Goal: Task Accomplishment & Management: Manage account settings

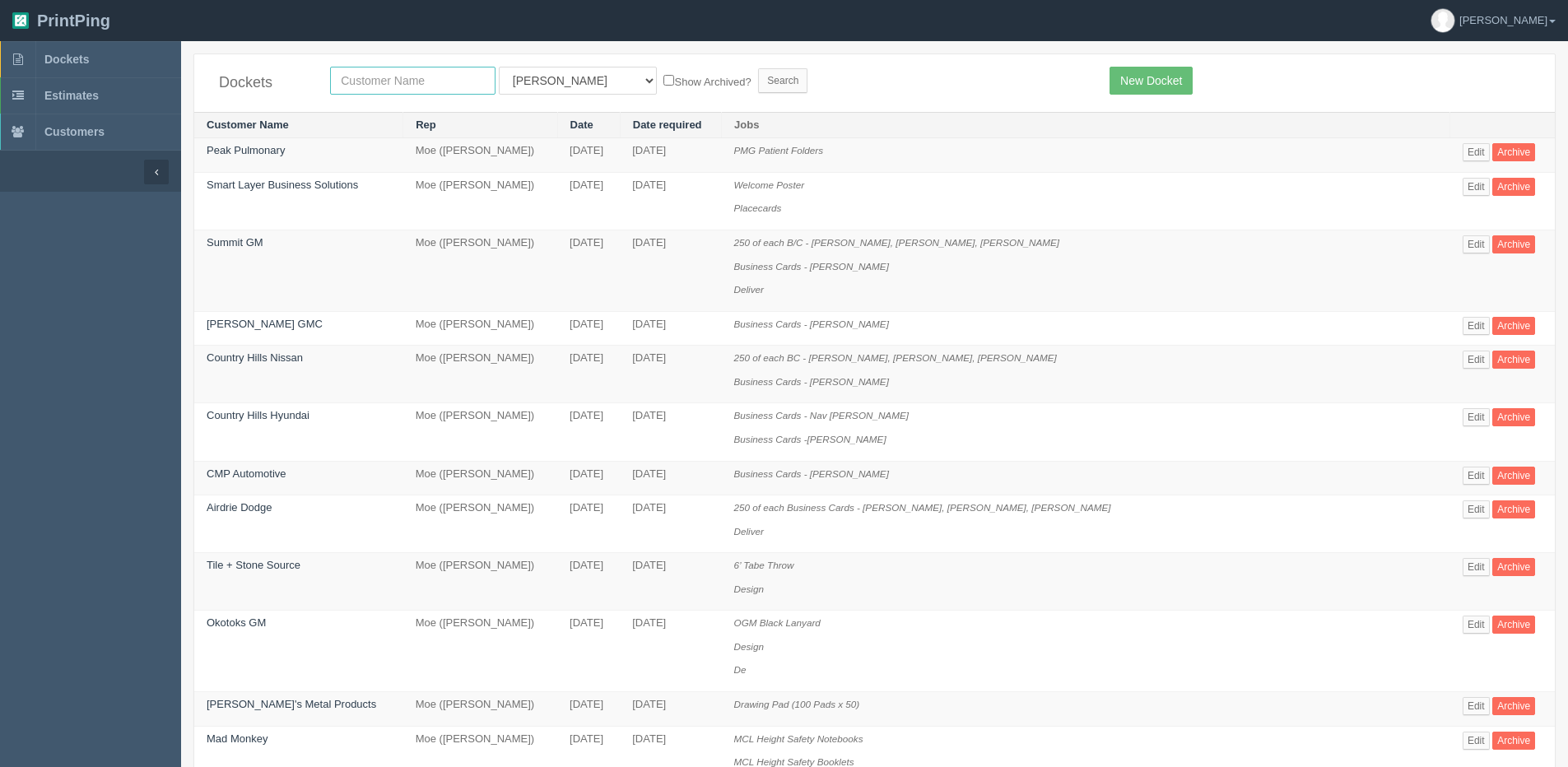
click at [364, 78] on input "text" at bounding box center [412, 80] width 165 height 28
click at [448, 87] on input "text" at bounding box center [412, 80] width 165 height 28
type input "jewish"
click at [758, 68] on input "Search" at bounding box center [783, 80] width 49 height 24
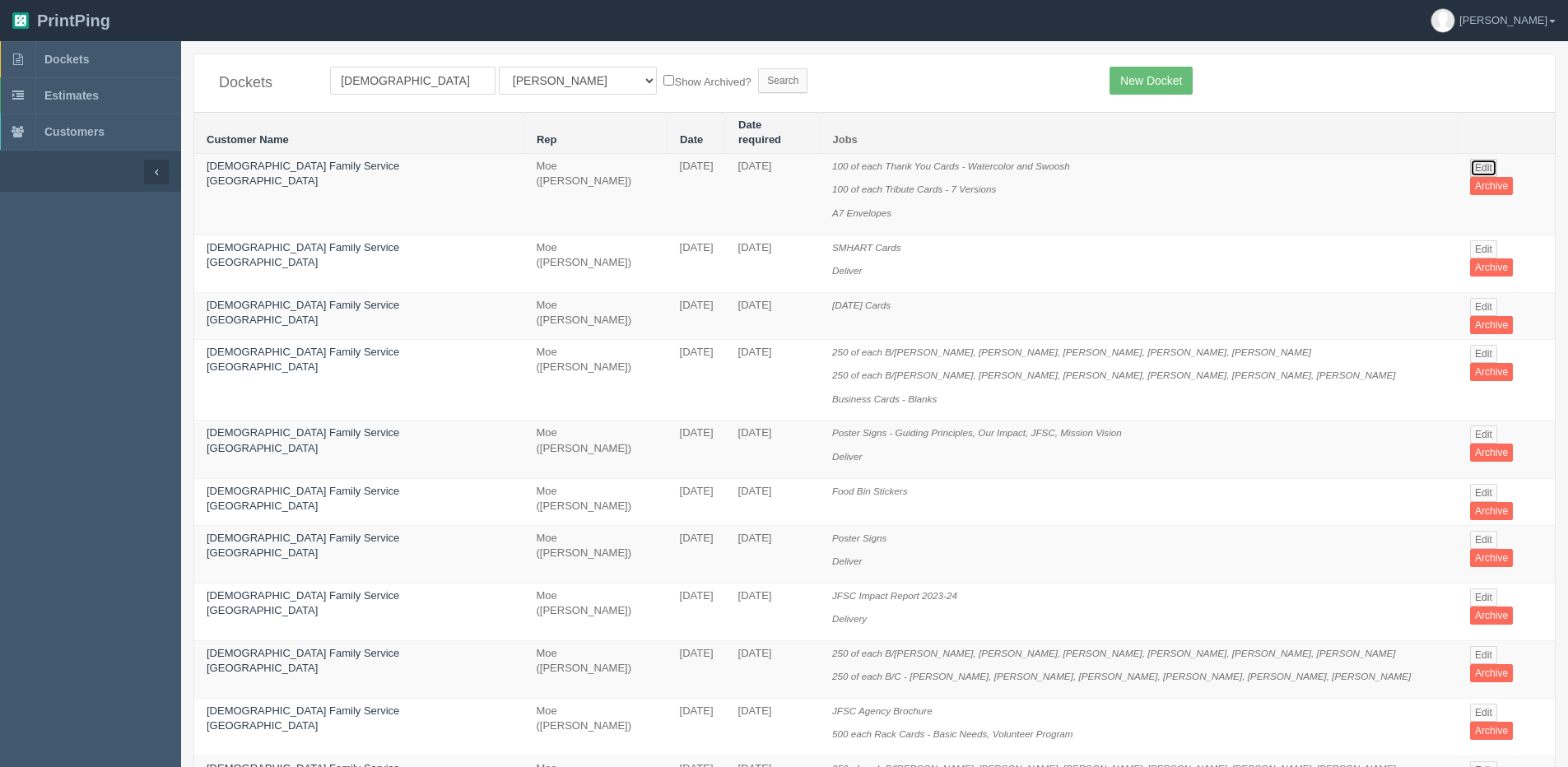
click at [1470, 159] on link "Edit" at bounding box center [1483, 168] width 27 height 18
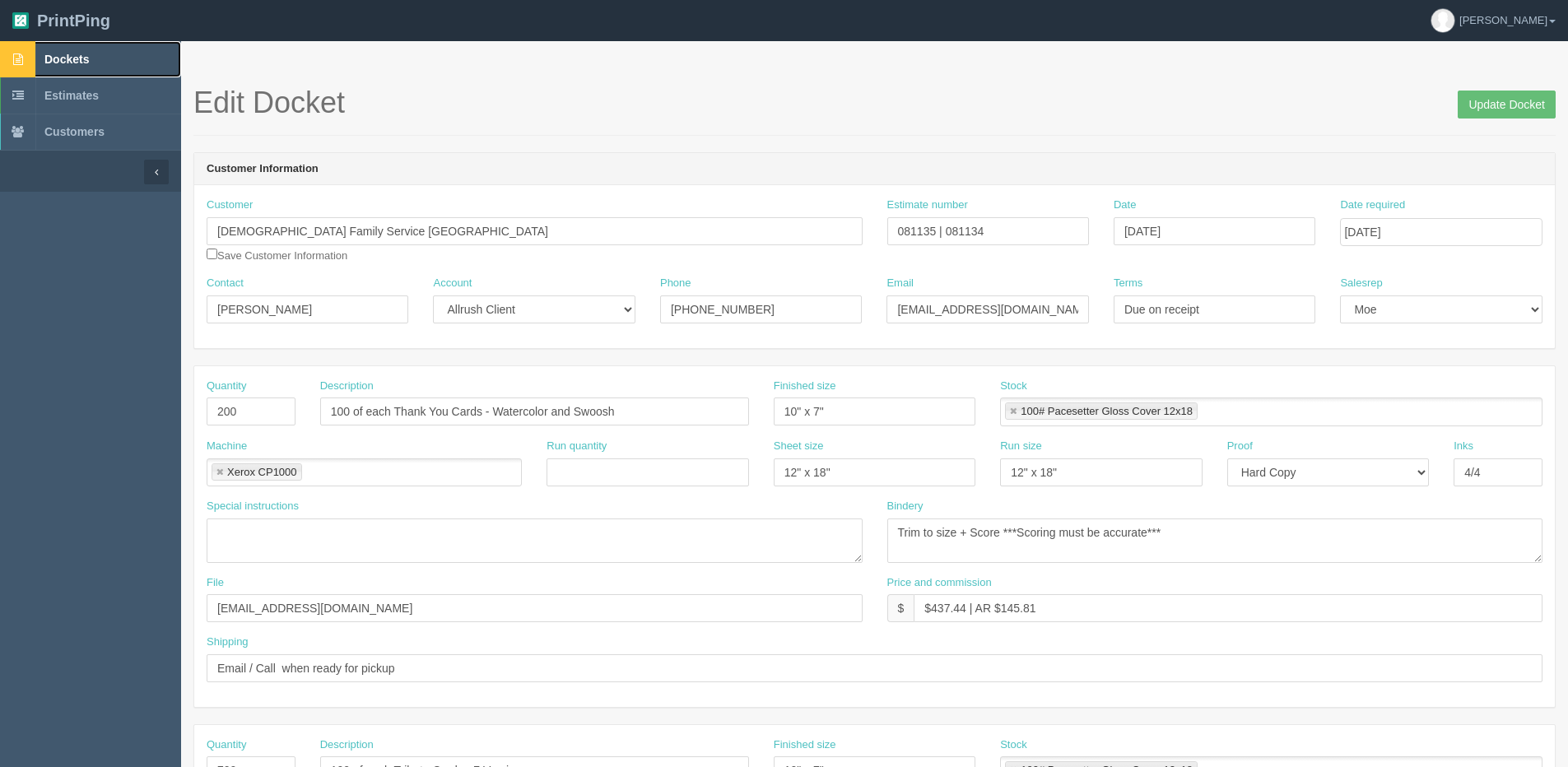
click at [86, 63] on span "Dockets" at bounding box center [66, 59] width 45 height 13
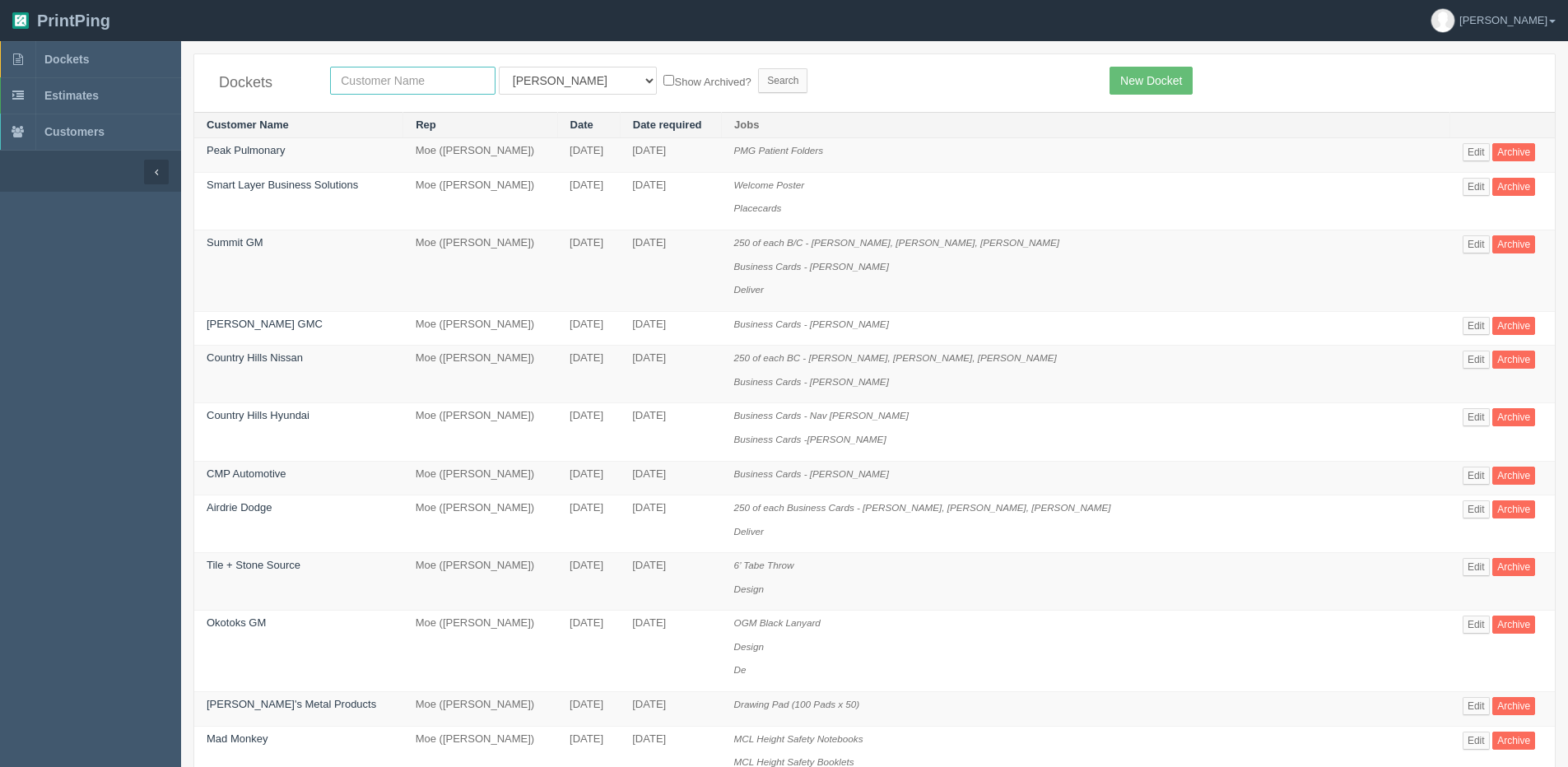
click at [346, 88] on input "text" at bounding box center [412, 80] width 165 height 28
type input "moe"
click at [758, 68] on input "Search" at bounding box center [783, 80] width 49 height 24
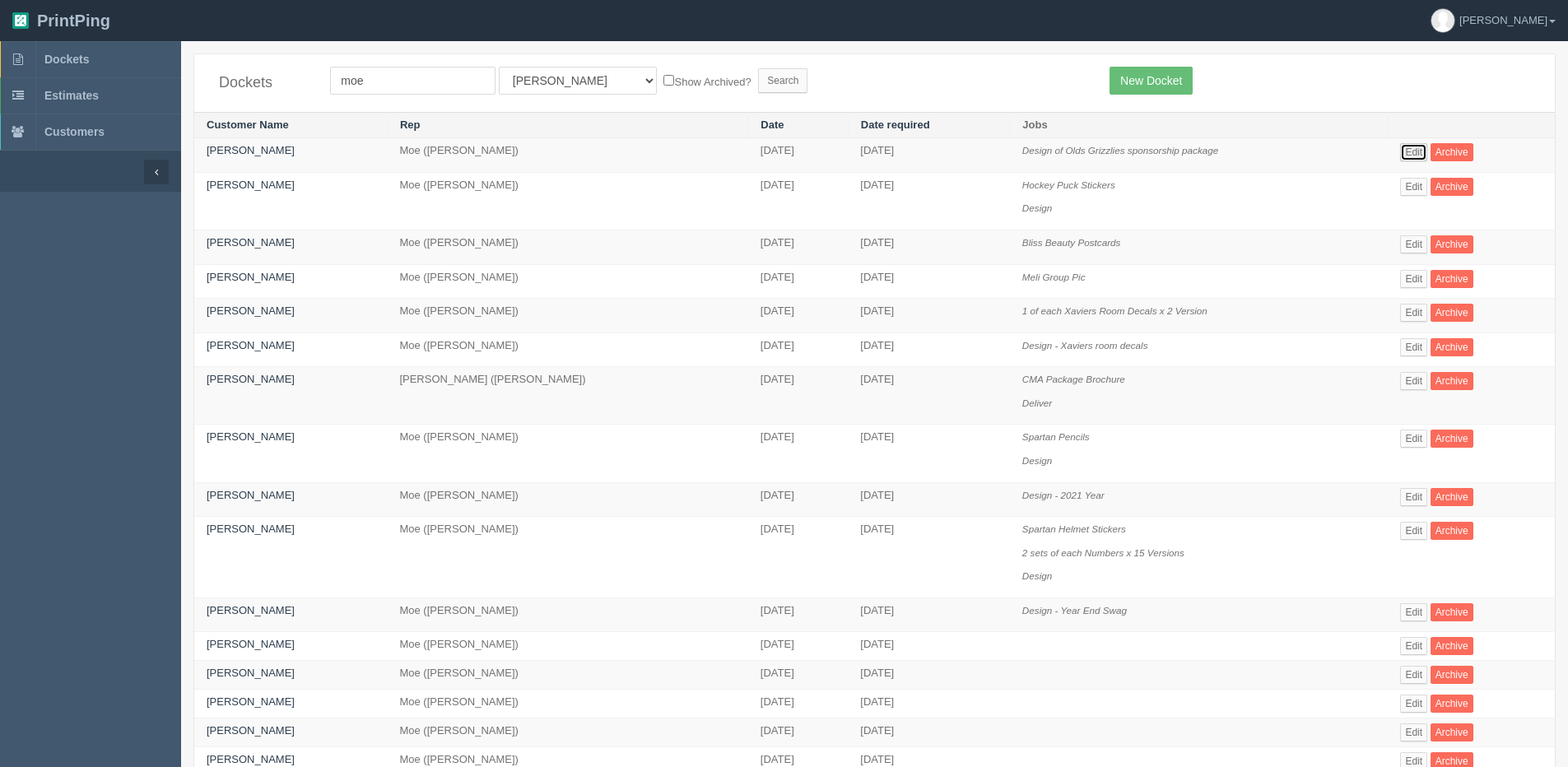
click at [1408, 149] on link "Edit" at bounding box center [1413, 152] width 27 height 18
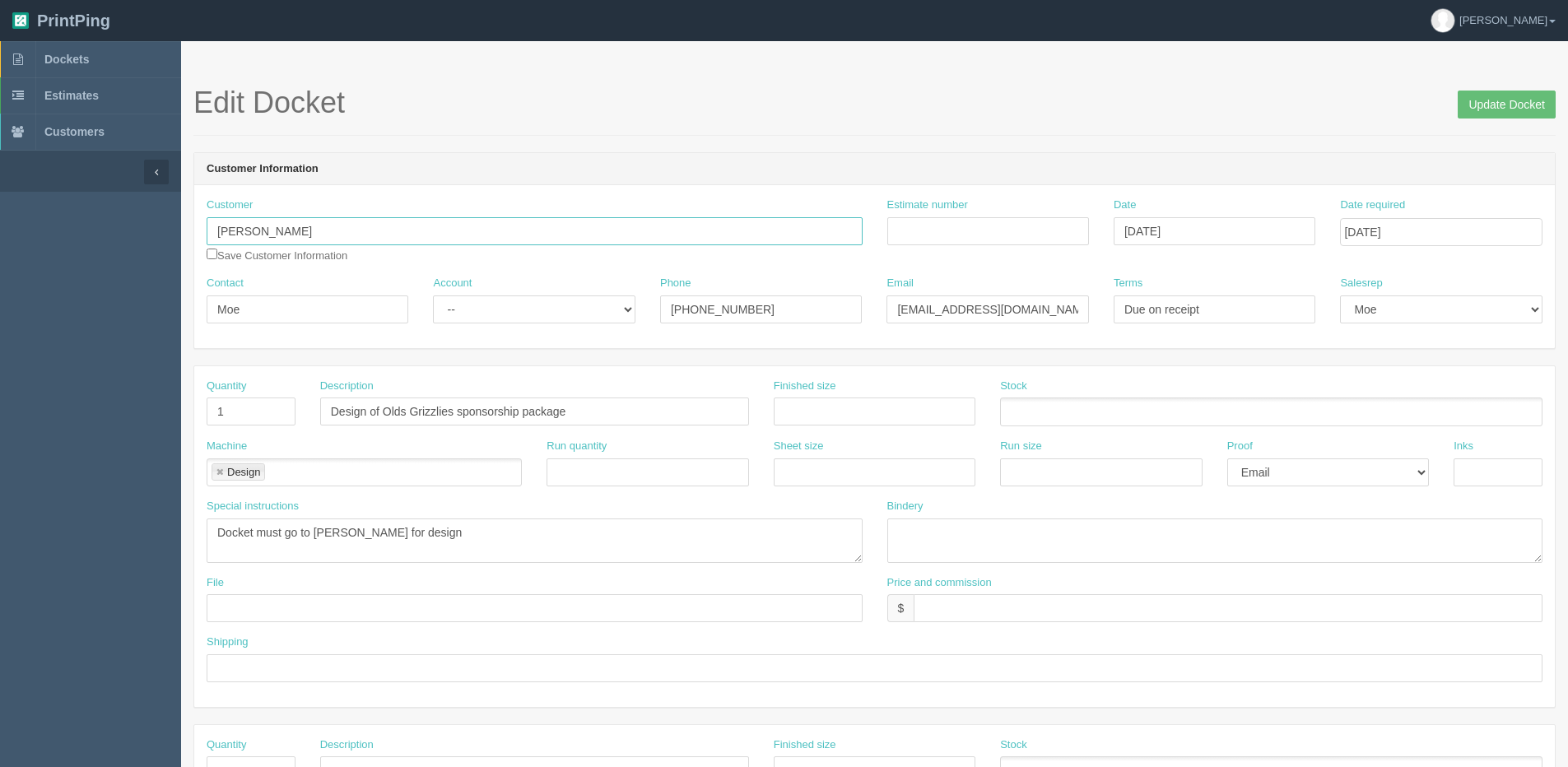
drag, startPoint x: 64, startPoint y: 231, endPoint x: 2, endPoint y: 231, distance: 62.0
click at [0, 231] on html "PrintPing [PERSON_NAME] Edit account ( [PERSON_NAME][EMAIL_ADDRESS][DOMAIN_NAME…" at bounding box center [784, 747] width 1568 height 1495
drag, startPoint x: 763, startPoint y: 317, endPoint x: 454, endPoint y: 350, distance: 310.8
click at [461, 350] on form "Edit Docket Update Docket Customer Information Customer Moe Jamal Moe Jamal Sav…" at bounding box center [874, 778] width 1362 height 1384
drag, startPoint x: 983, startPoint y: 311, endPoint x: 633, endPoint y: 318, distance: 350.1
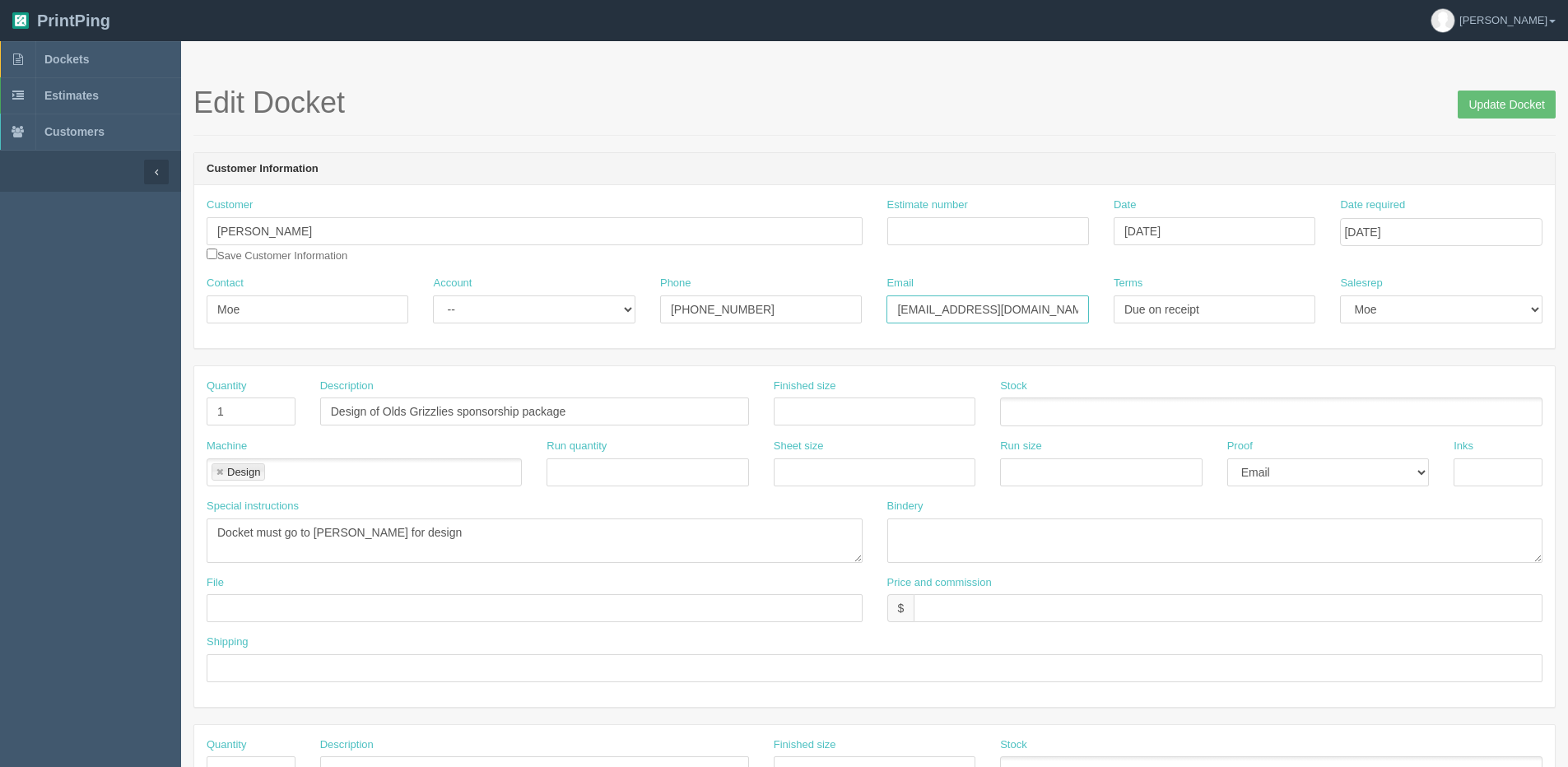
click at [631, 318] on div "Contact Moe Account -- Existing Client Allrush Client Rep Client Phone 403-993-…" at bounding box center [875, 305] width 1361 height 60
drag, startPoint x: 242, startPoint y: 421, endPoint x: 79, endPoint y: 421, distance: 163.0
click at [92, 421] on section "Dockets Estimates Customers" at bounding box center [784, 768] width 1568 height 1454
type input "3"
click at [629, 415] on input "Design of Olds Grizzlies sponsorship package" at bounding box center [534, 412] width 429 height 28
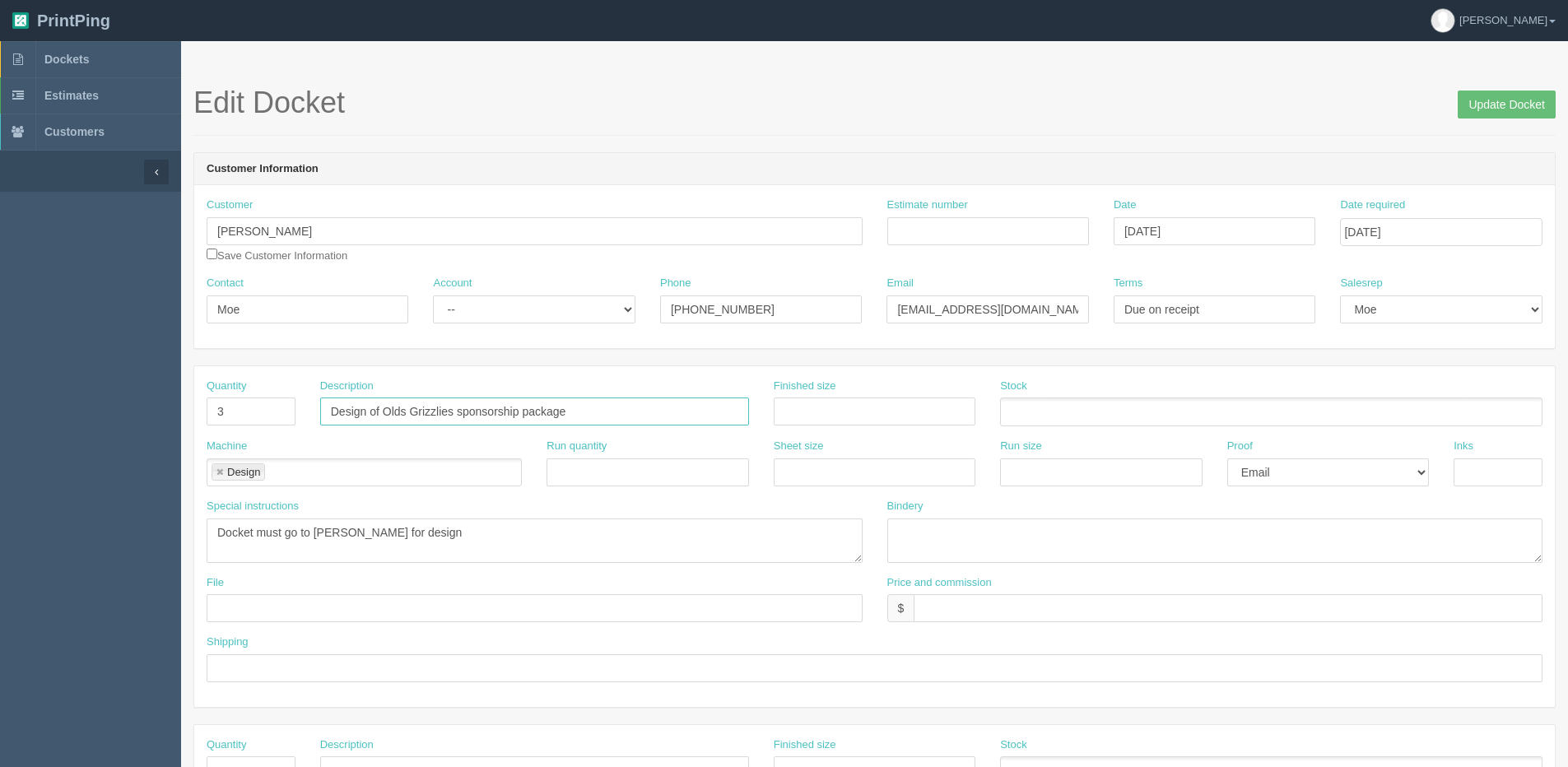
drag, startPoint x: 359, startPoint y: 415, endPoint x: -105, endPoint y: 419, distance: 464.0
click at [0, 419] on html "PrintPing Dan Edit account ( dan@allrush.ca ) Logout Dockets Estimates Customers" at bounding box center [784, 747] width 1568 height 1495
click at [341, 574] on div "Special instructions Docket must go to Stephanie for design" at bounding box center [534, 537] width 680 height 77
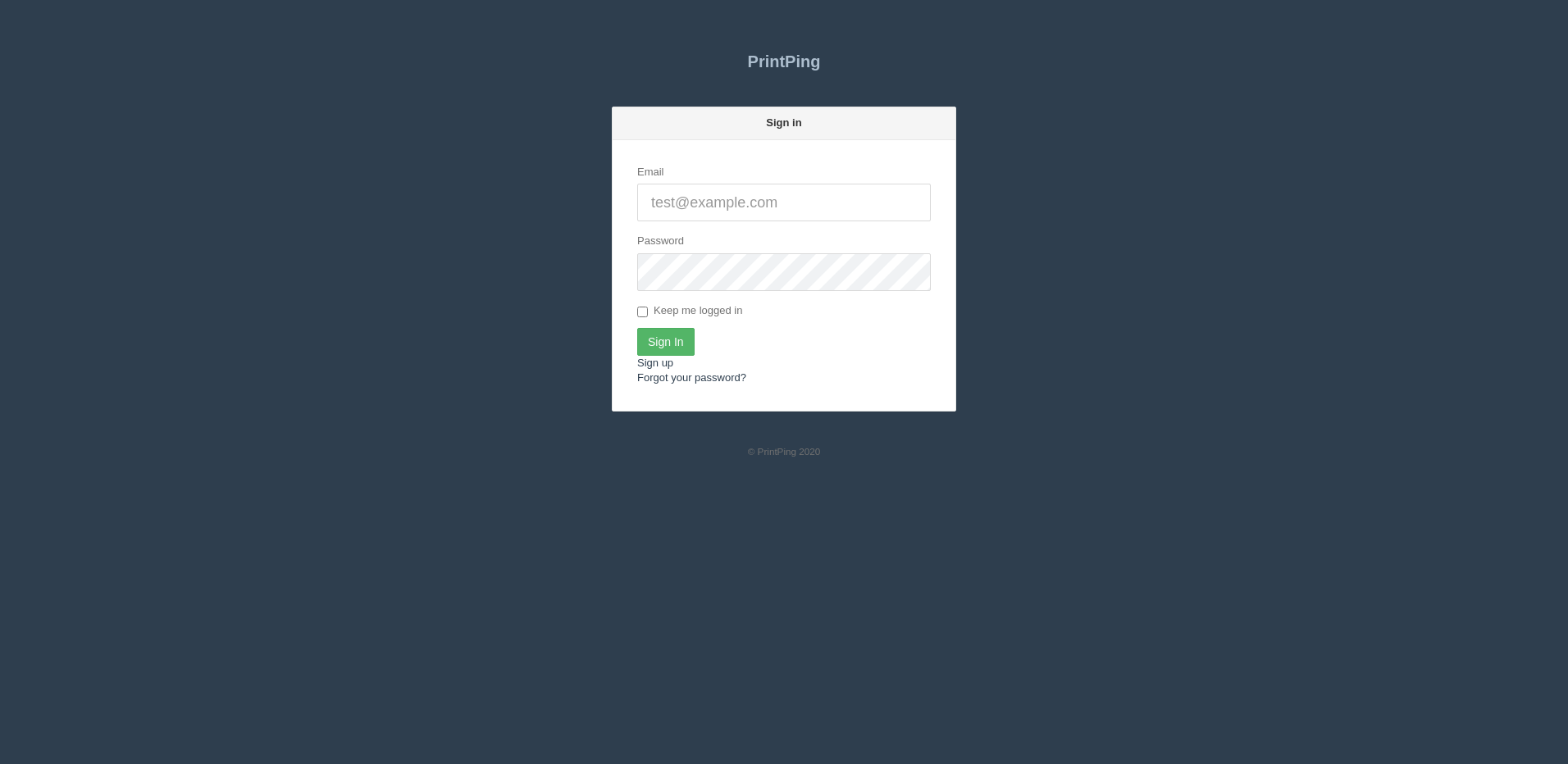
type input "[PERSON_NAME][EMAIL_ADDRESS][DOMAIN_NAME]"
click at [677, 344] on input "Sign In" at bounding box center [666, 341] width 58 height 28
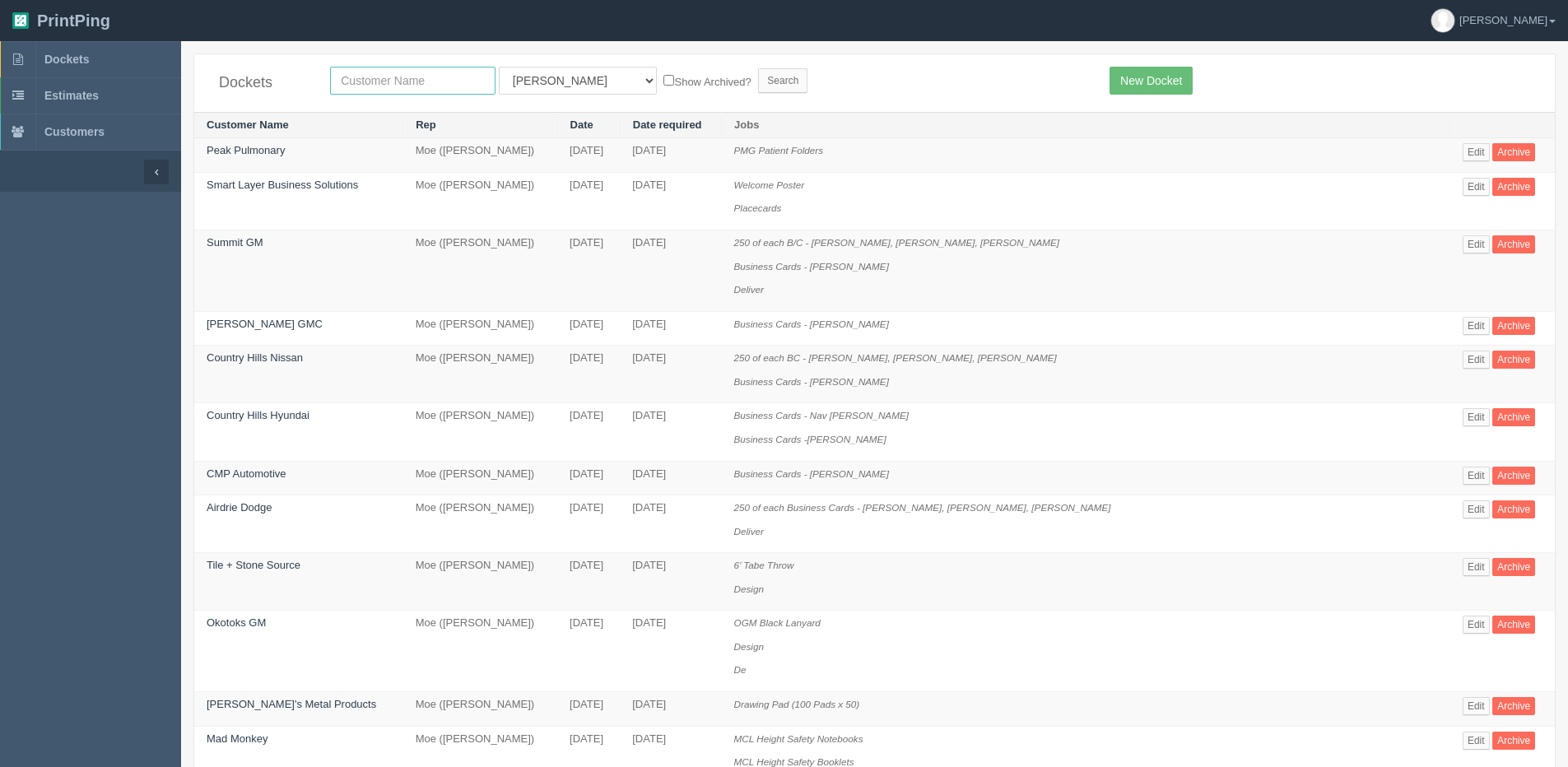
click at [379, 84] on input "text" at bounding box center [412, 80] width 165 height 28
type input "moe"
click at [758, 68] on input "Search" at bounding box center [783, 80] width 49 height 24
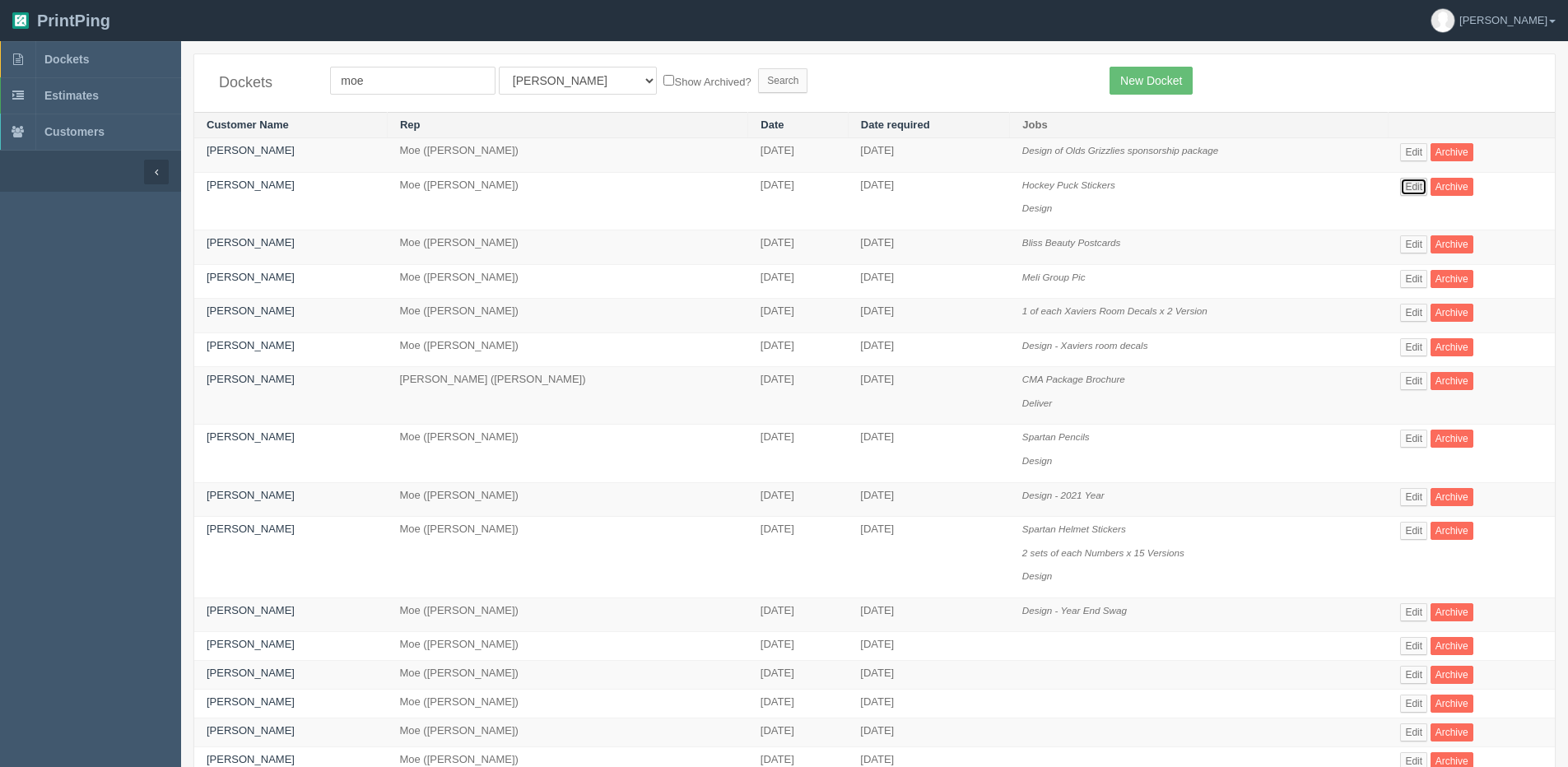
click at [1409, 182] on link "Edit" at bounding box center [1413, 186] width 27 height 18
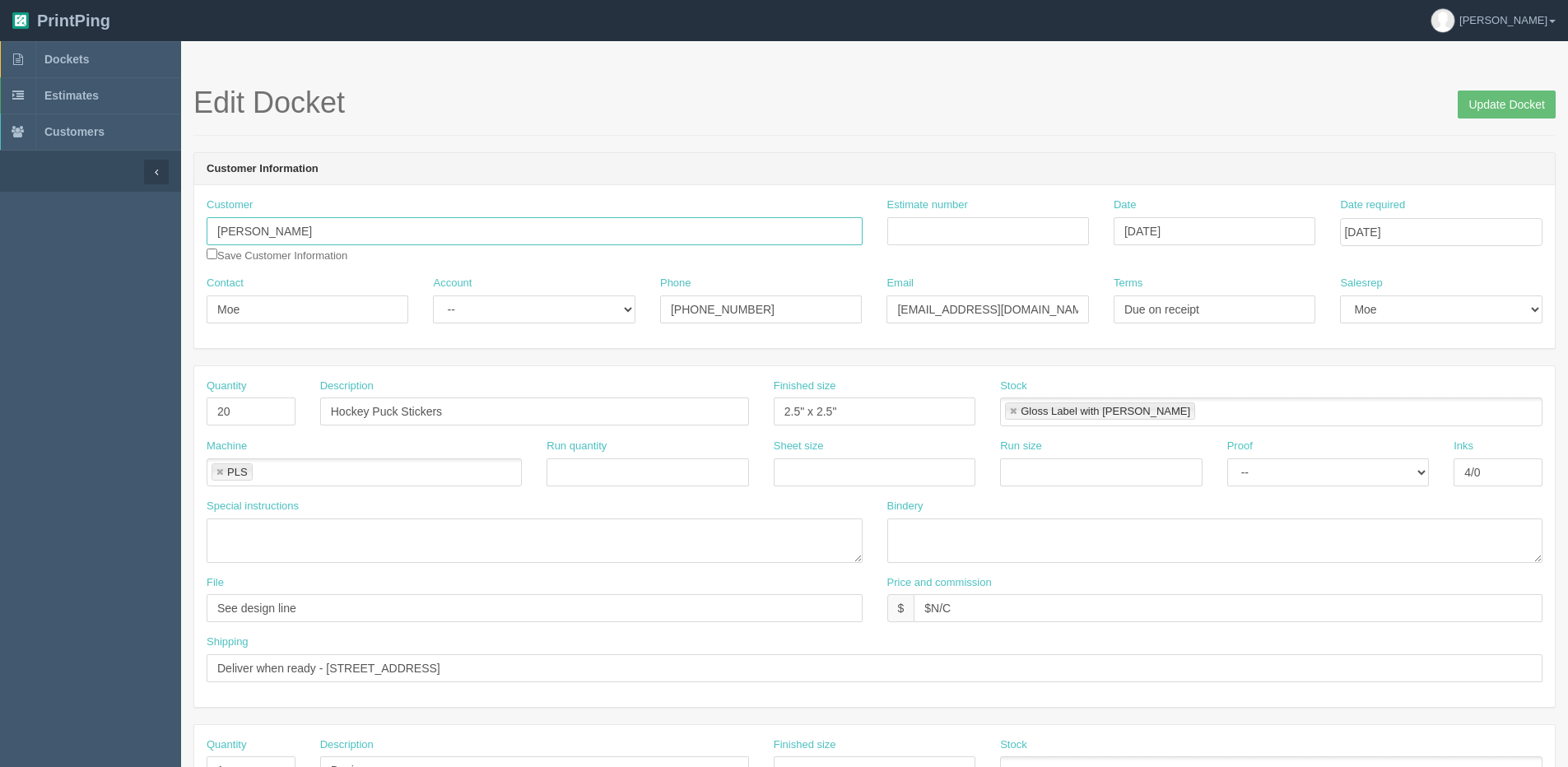
drag, startPoint x: 303, startPoint y: 227, endPoint x: -119, endPoint y: 227, distance: 422.0
click at [0, 227] on html "PrintPing Dan Edit account ( dan@allrush.ca ) Logout Dockets Estimates Customers" at bounding box center [784, 747] width 1568 height 1495
drag, startPoint x: 352, startPoint y: 318, endPoint x: 333, endPoint y: 322, distance: 19.4
click at [286, 318] on div "Contact Moe Account -- Existing Client Allrush Client Rep Client Phone 403-993-…" at bounding box center [875, 305] width 1361 height 60
click at [52, 51] on link "Dockets" at bounding box center [90, 59] width 181 height 36
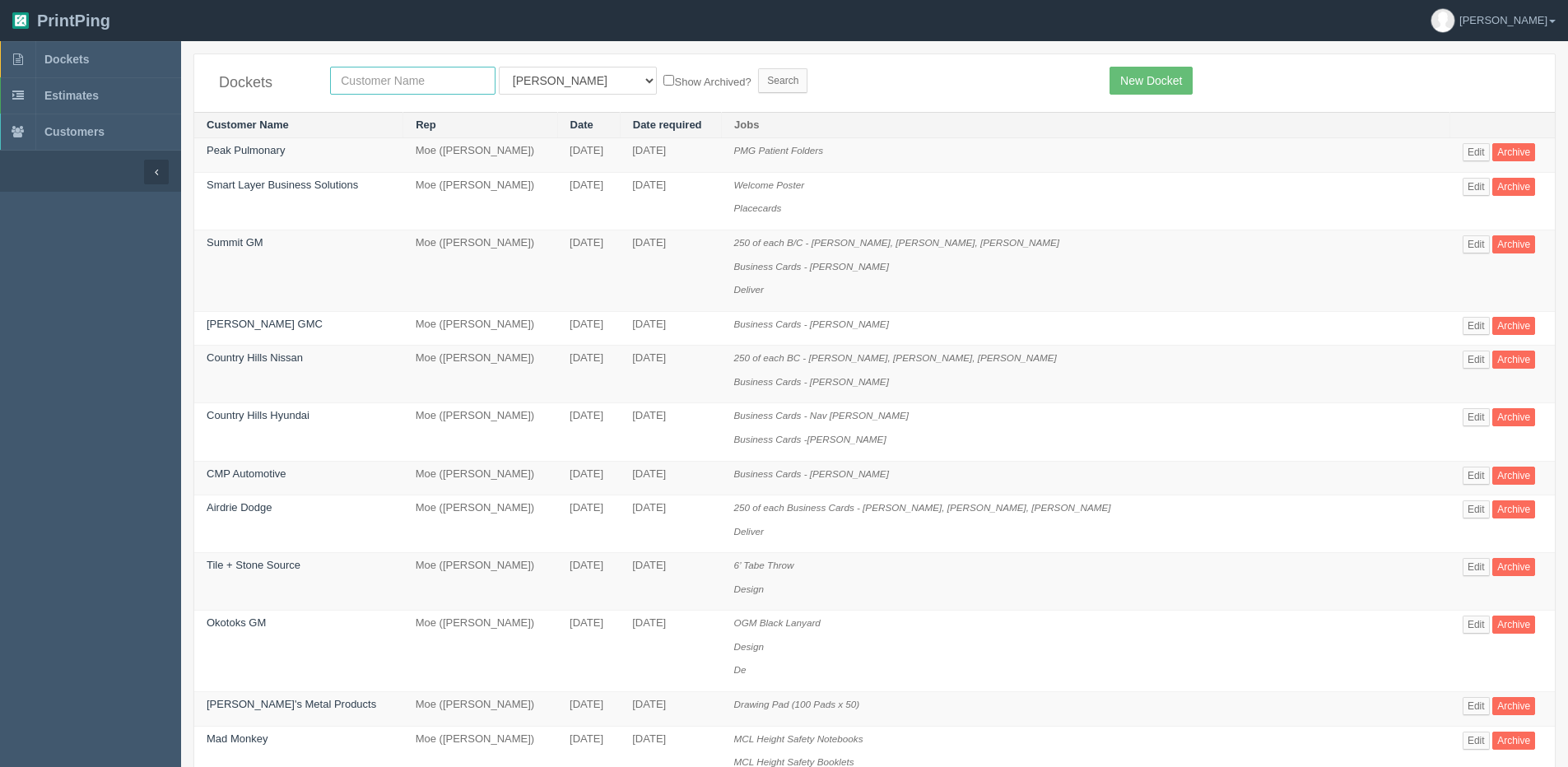
click at [423, 70] on input "text" at bounding box center [412, 80] width 165 height 28
type input "tile"
click at [758, 68] on input "Search" at bounding box center [783, 80] width 49 height 24
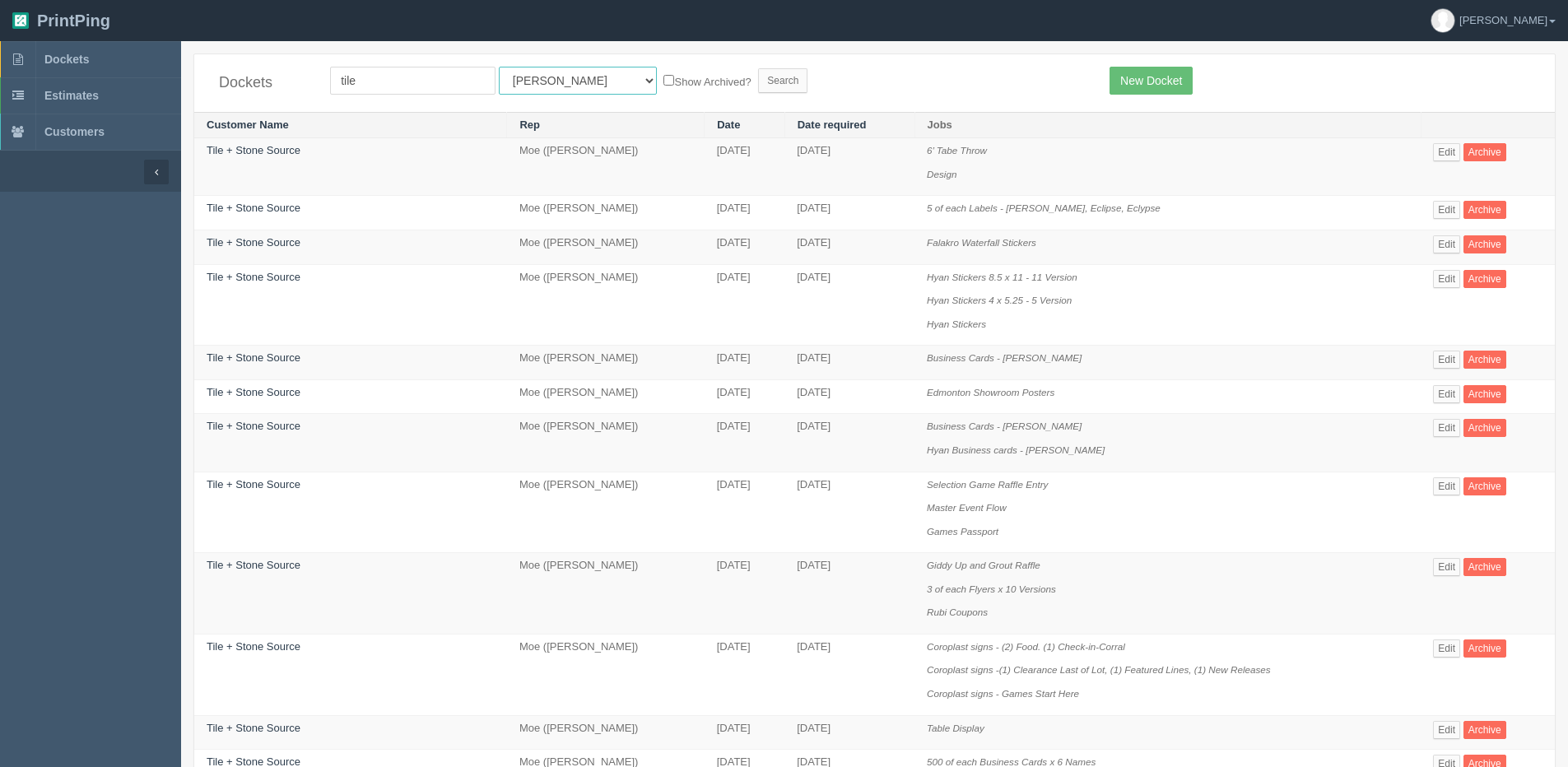
click at [519, 82] on select "All Users [PERSON_NAME] Test 1 [PERSON_NAME] [PERSON_NAME] [PERSON_NAME] France…" at bounding box center [577, 80] width 158 height 28
select select "1"
click at [498, 66] on select "All Users [PERSON_NAME] Test 1 [PERSON_NAME] [PERSON_NAME] [PERSON_NAME] France…" at bounding box center [577, 80] width 158 height 28
click at [663, 75] on label "Show Archived?" at bounding box center [707, 81] width 87 height 19
click at [663, 75] on input "Show Archived?" at bounding box center [668, 80] width 10 height 10
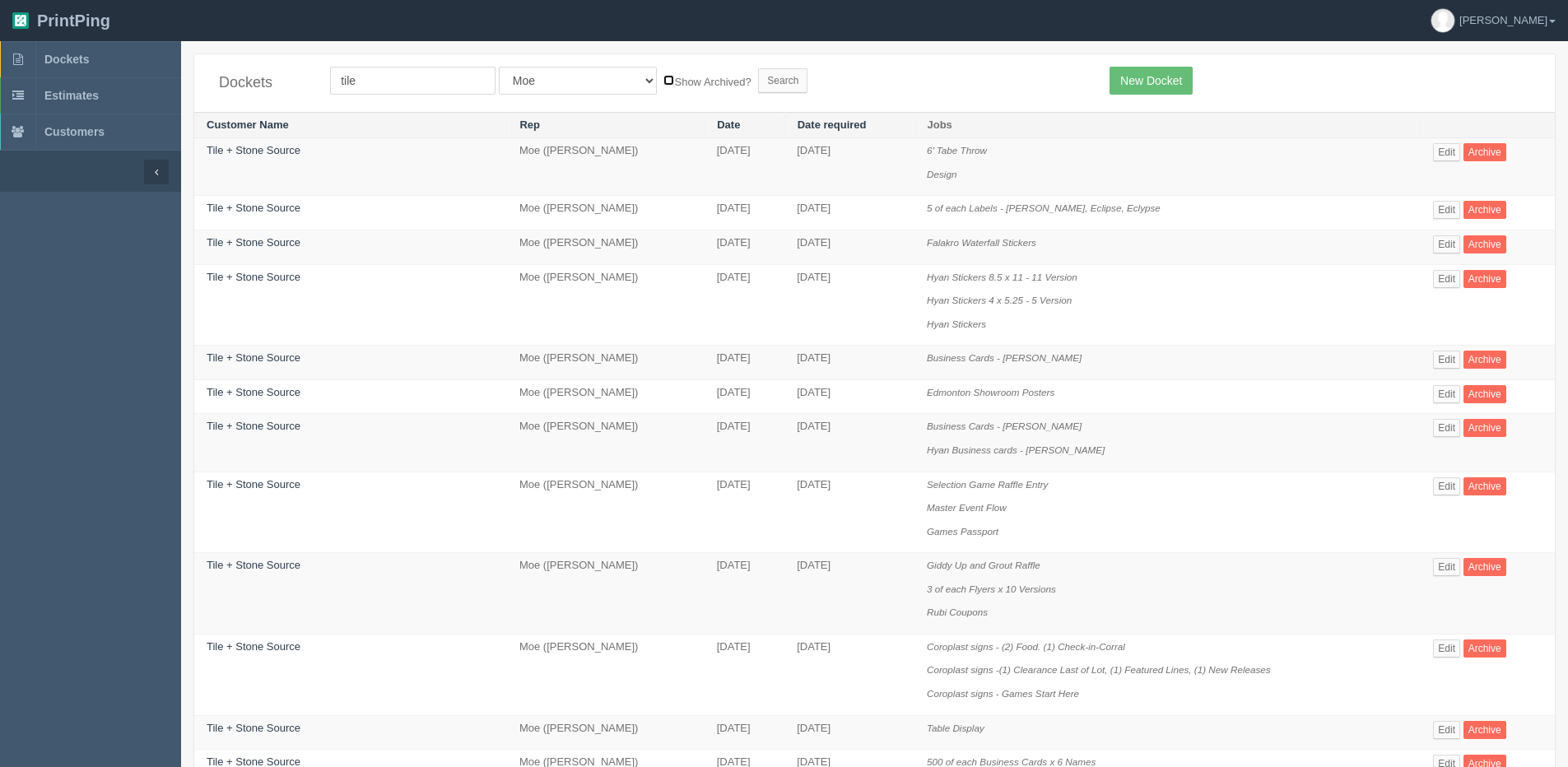
checkbox input "true"
click at [758, 73] on input "Search" at bounding box center [783, 80] width 49 height 24
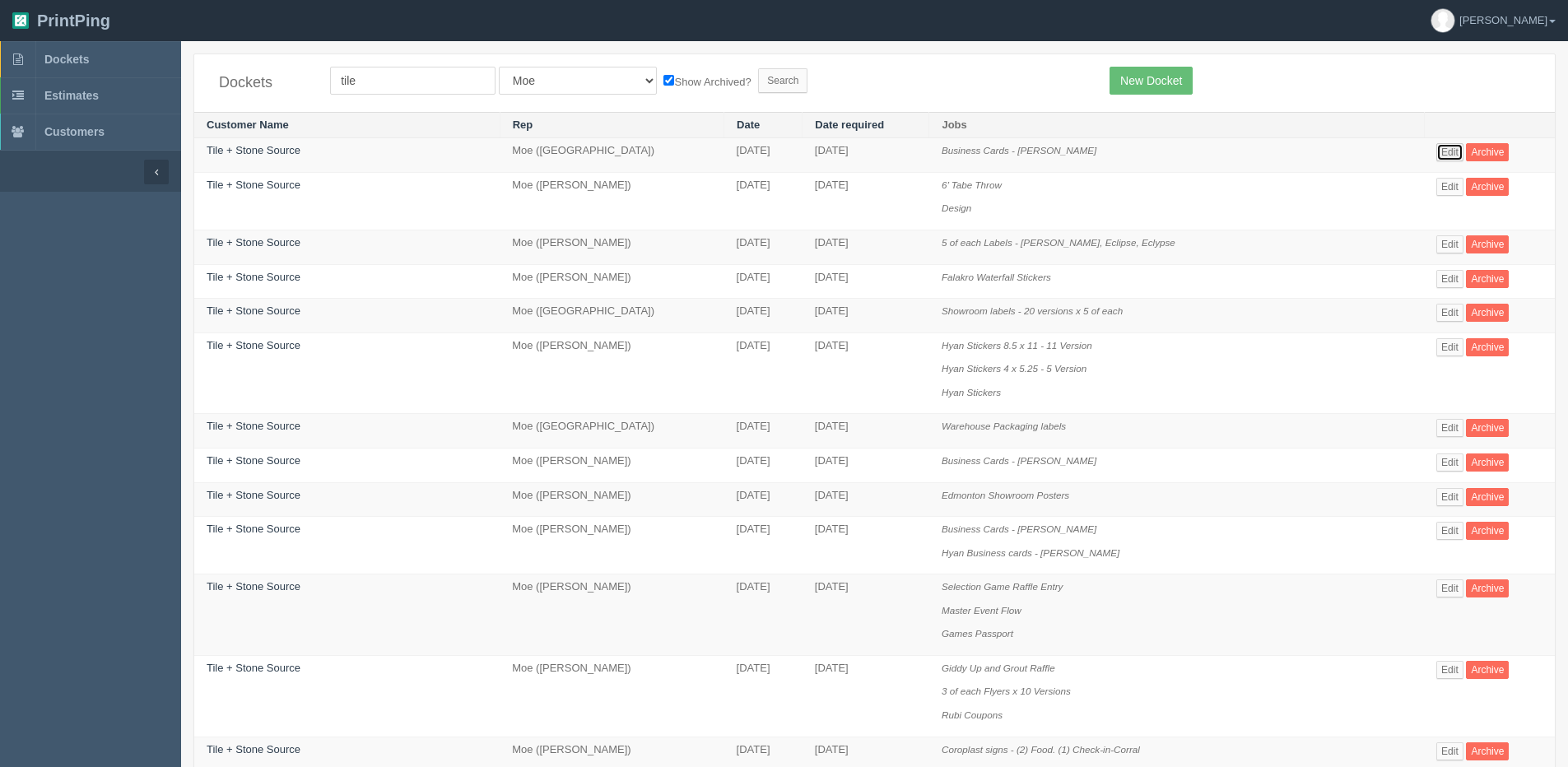
click at [1446, 149] on link "Edit" at bounding box center [1449, 152] width 27 height 18
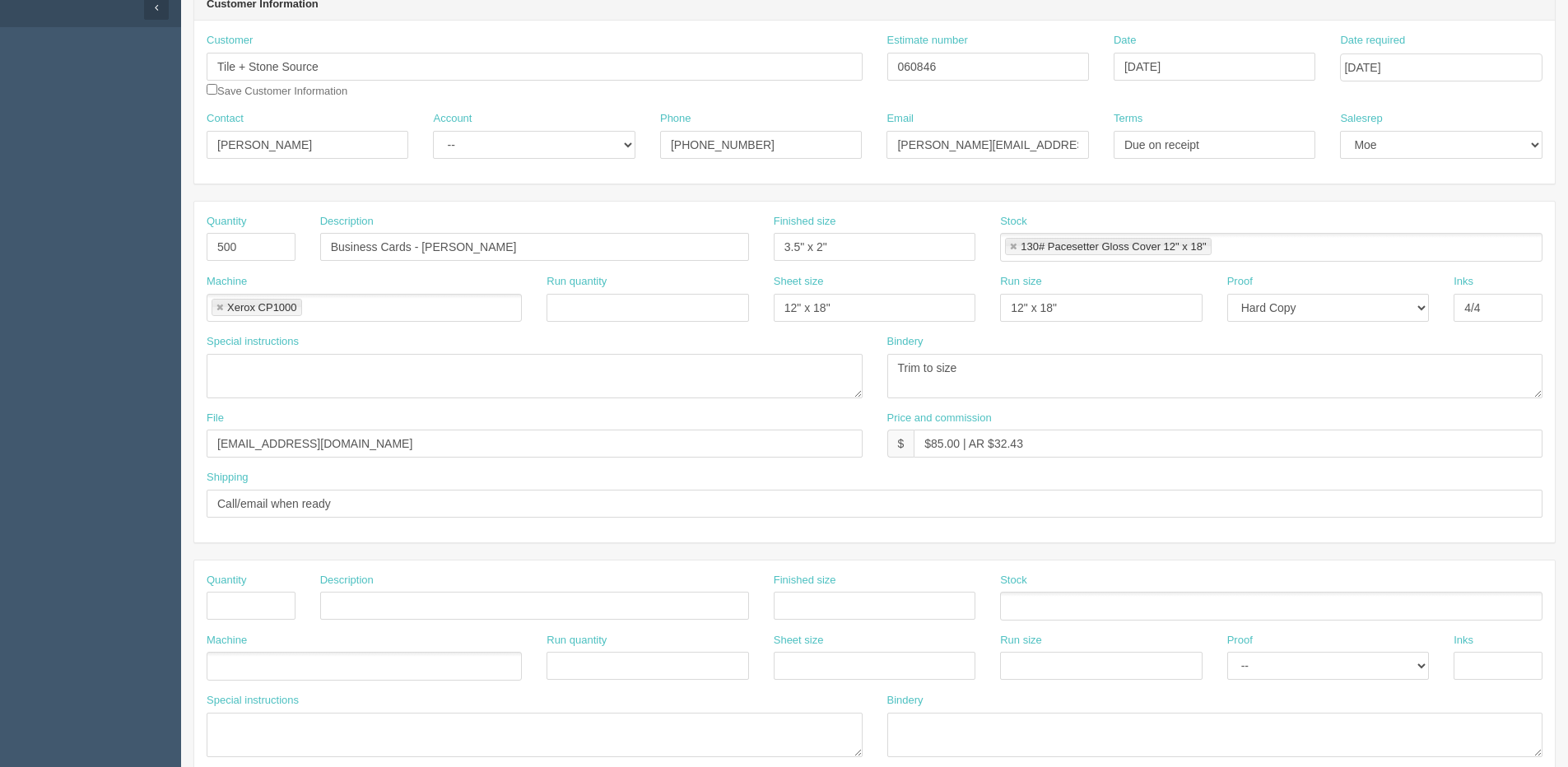
scroll to position [82, 0]
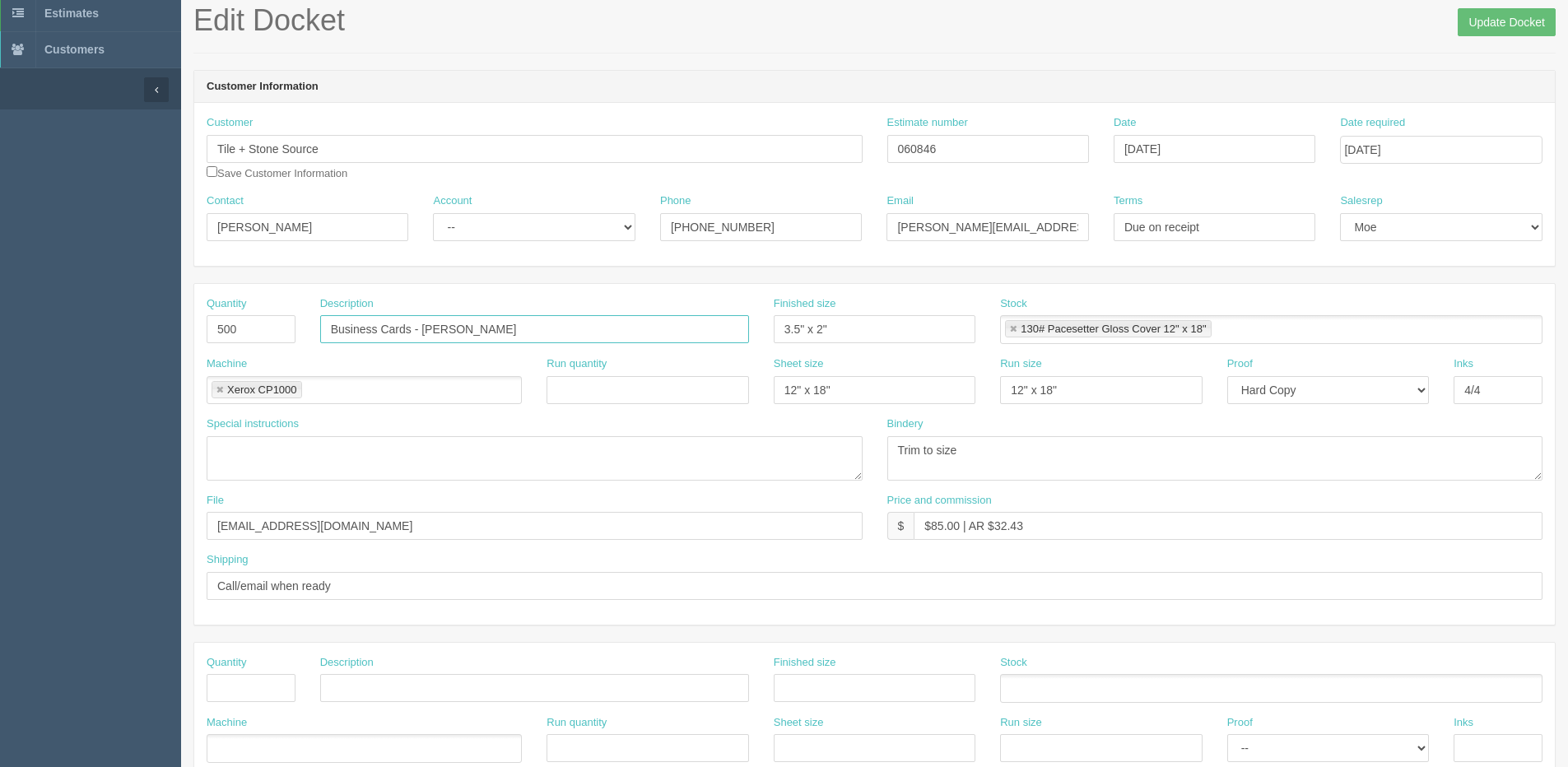
drag, startPoint x: 509, startPoint y: 328, endPoint x: 610, endPoint y: 328, distance: 101.0
click at [610, 328] on input "Business Cards - Sonam Ghazniwal" at bounding box center [534, 329] width 429 height 28
click at [435, 323] on input "Business Cards - Sonam Ghazniwal" at bounding box center [534, 329] width 429 height 28
drag, startPoint x: 425, startPoint y: 324, endPoint x: 644, endPoint y: 324, distance: 219.0
click at [644, 324] on input "Business Cards - Sonam Ghazniwal" at bounding box center [534, 329] width 429 height 28
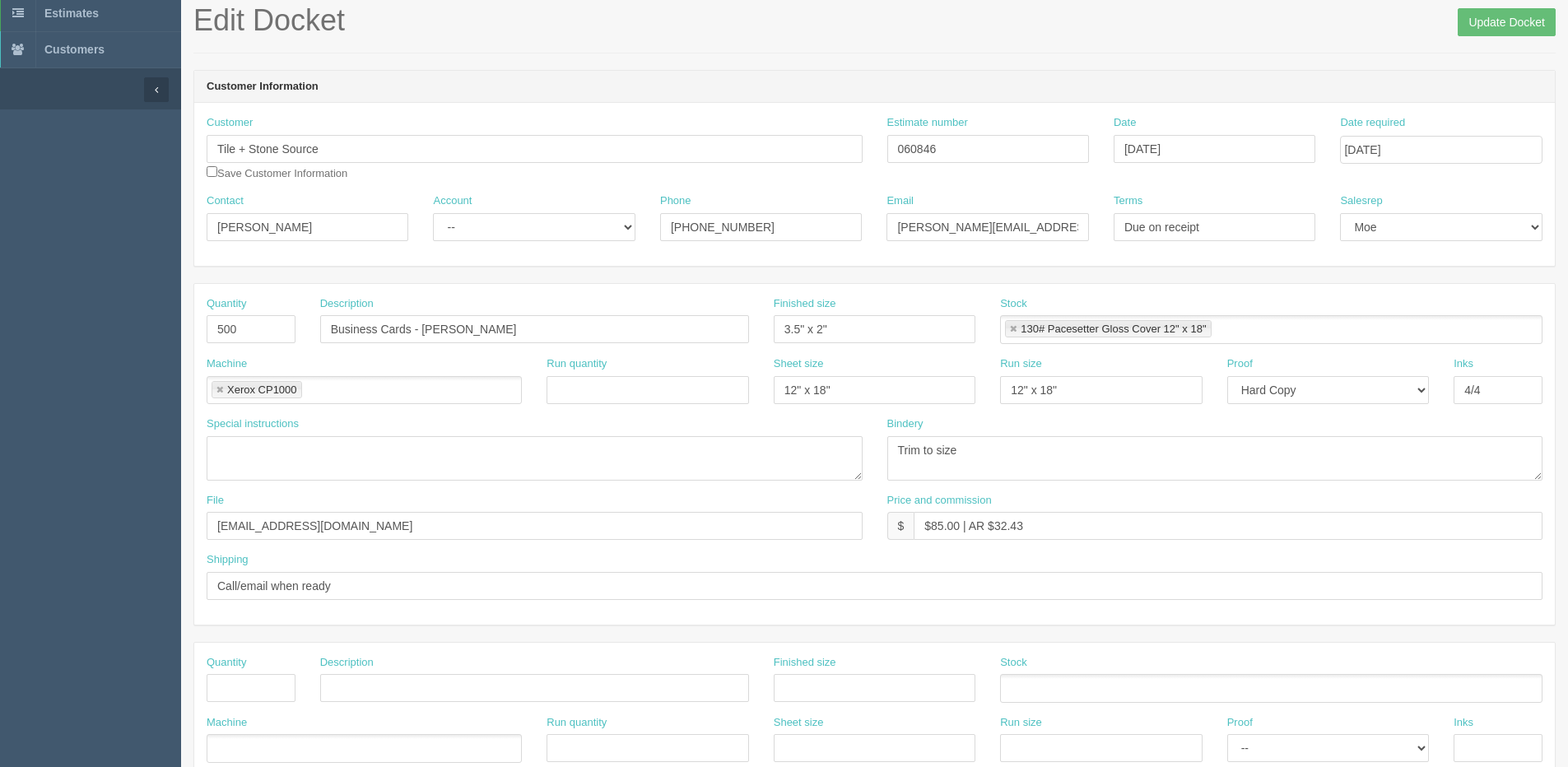
click at [575, 481] on div "Special instructions" at bounding box center [534, 455] width 680 height 77
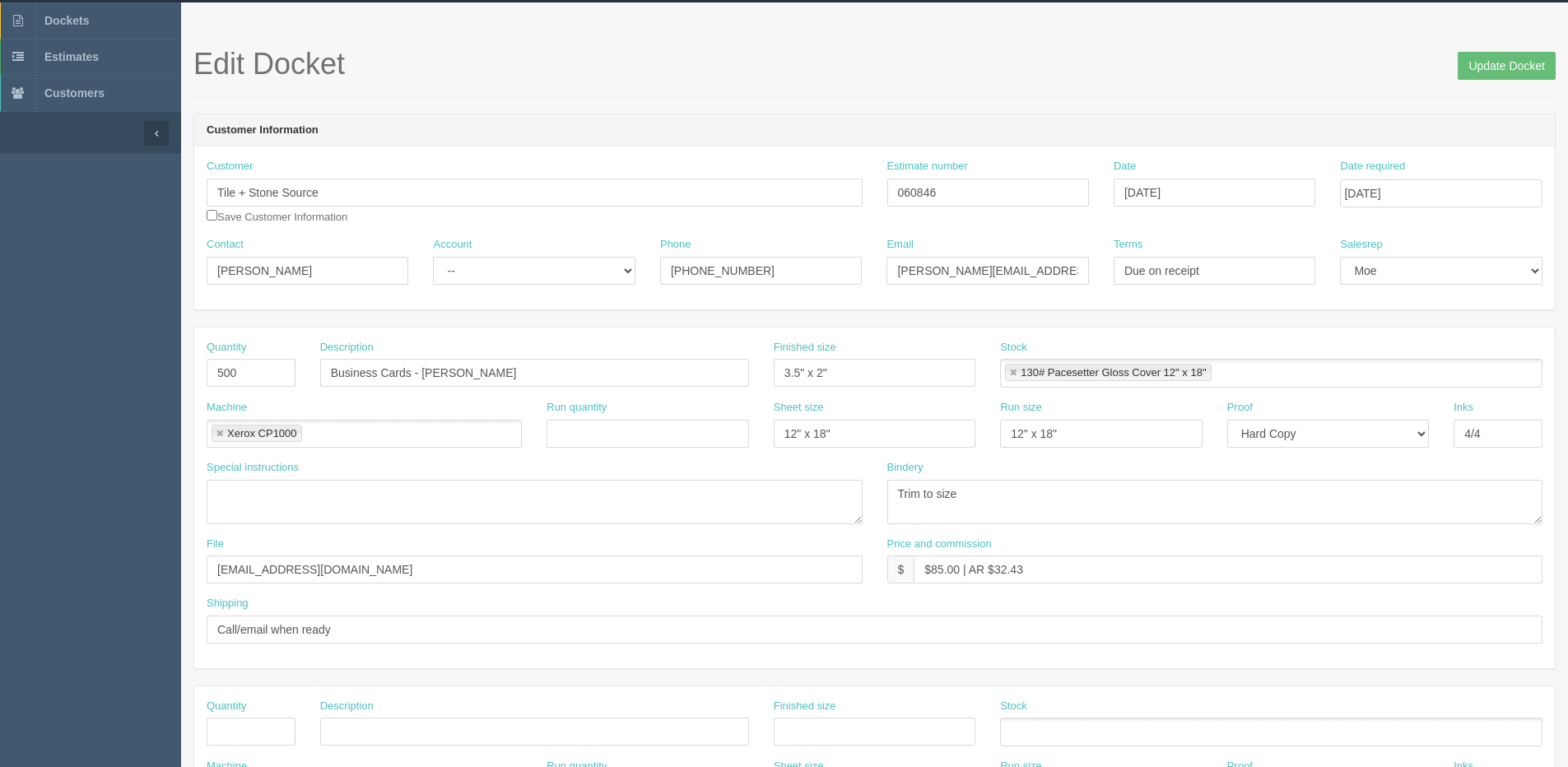
scroll to position [0, 0]
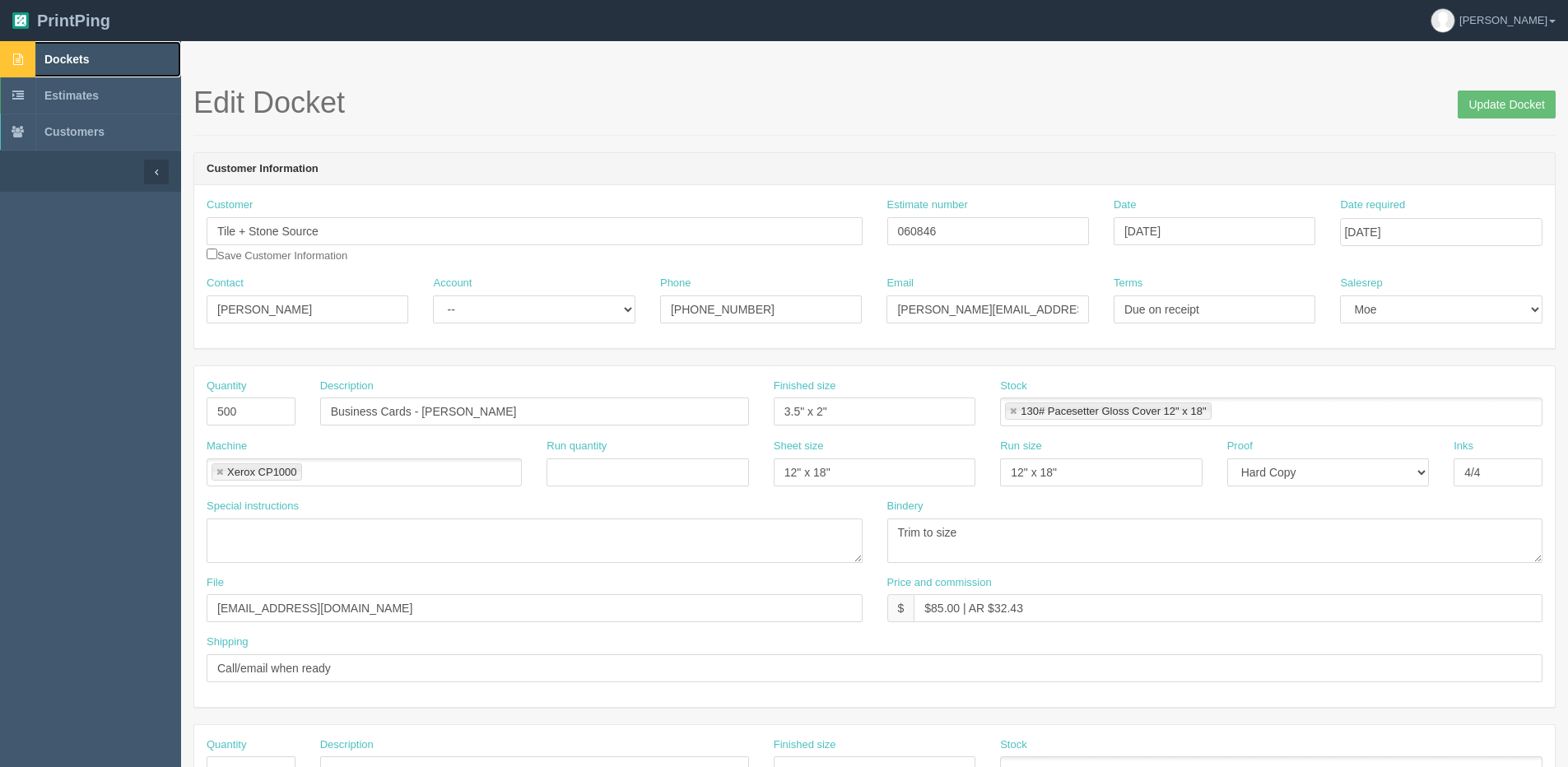
click at [72, 57] on span "Dockets" at bounding box center [66, 59] width 45 height 13
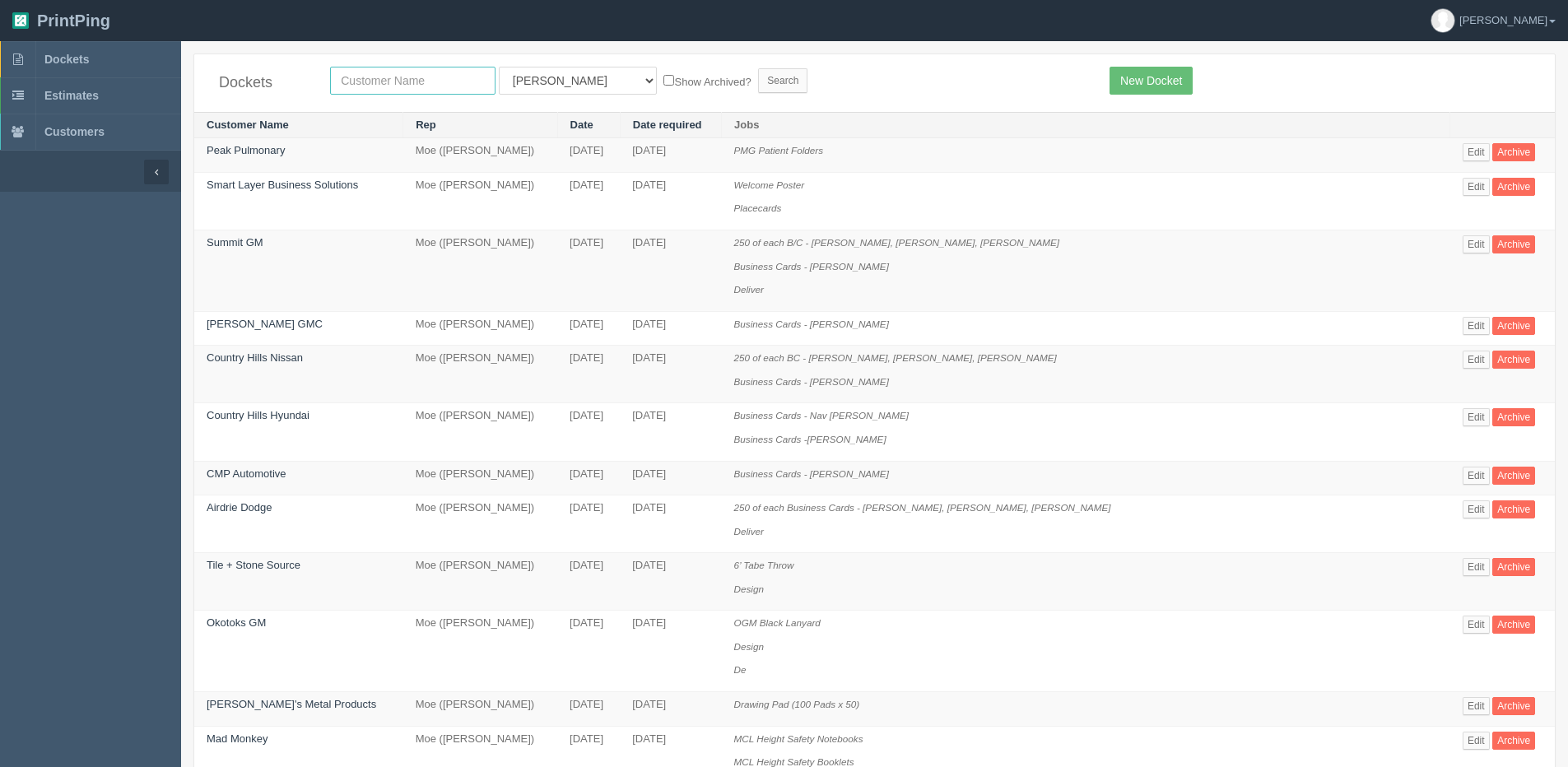
click at [390, 87] on input "text" at bounding box center [412, 80] width 165 height 28
type input "Escape Mail"
click at [663, 85] on label "Show Archived?" at bounding box center [707, 81] width 87 height 19
click at [663, 85] on input "Show Archived?" at bounding box center [668, 80] width 10 height 10
checkbox input "true"
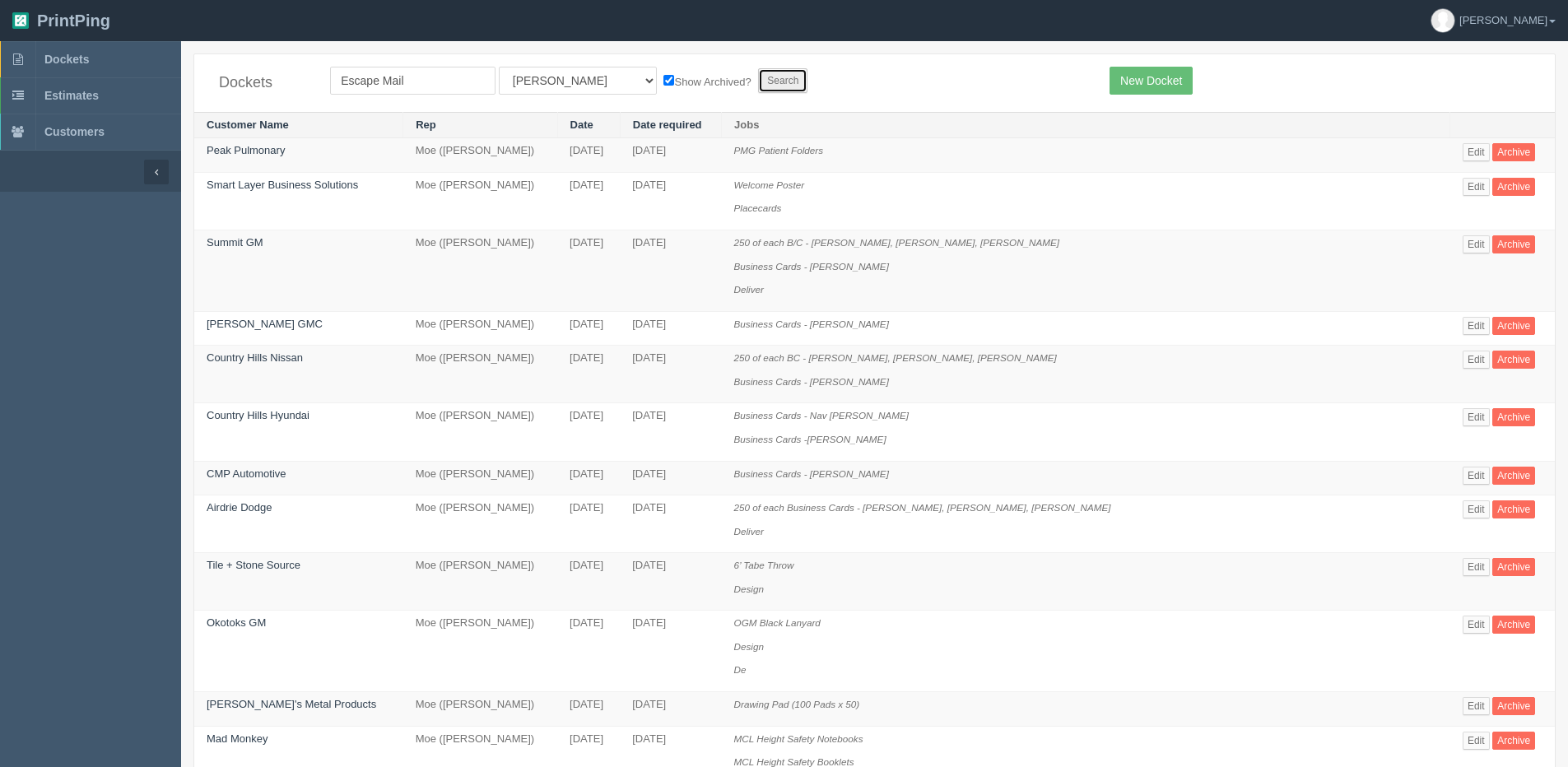
click at [758, 80] on input "Search" at bounding box center [783, 80] width 49 height 24
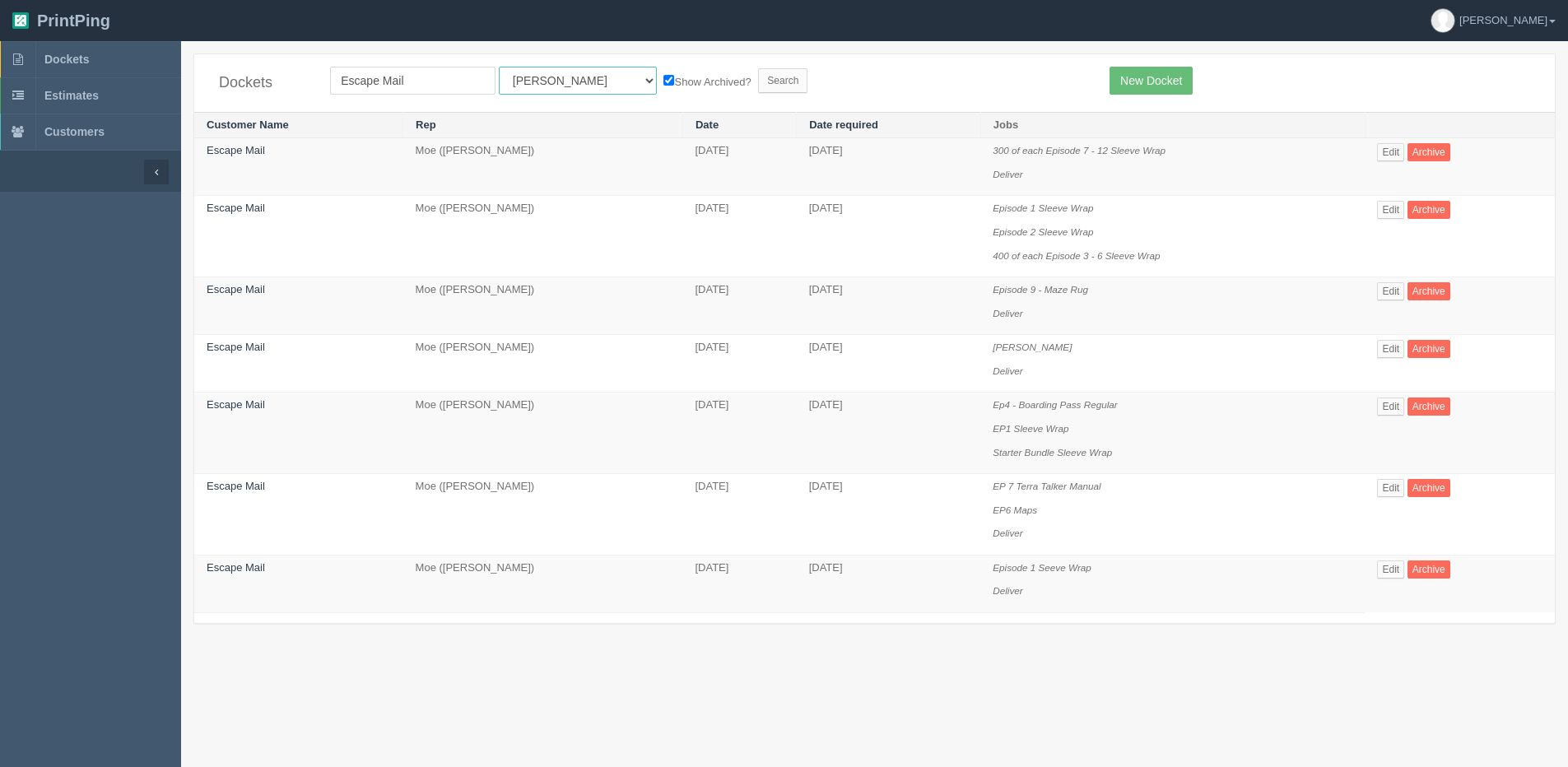
drag, startPoint x: 523, startPoint y: 82, endPoint x: 475, endPoint y: 153, distance: 85.7
click at [522, 81] on select "All Users [PERSON_NAME] Test 1 [PERSON_NAME] [PERSON_NAME] [PERSON_NAME] France…" at bounding box center [577, 80] width 158 height 28
select select "1"
click at [498, 66] on select "All Users [PERSON_NAME] Test 1 [PERSON_NAME] [PERSON_NAME] [PERSON_NAME] France…" at bounding box center [577, 80] width 158 height 28
click at [758, 75] on input "Search" at bounding box center [783, 80] width 49 height 24
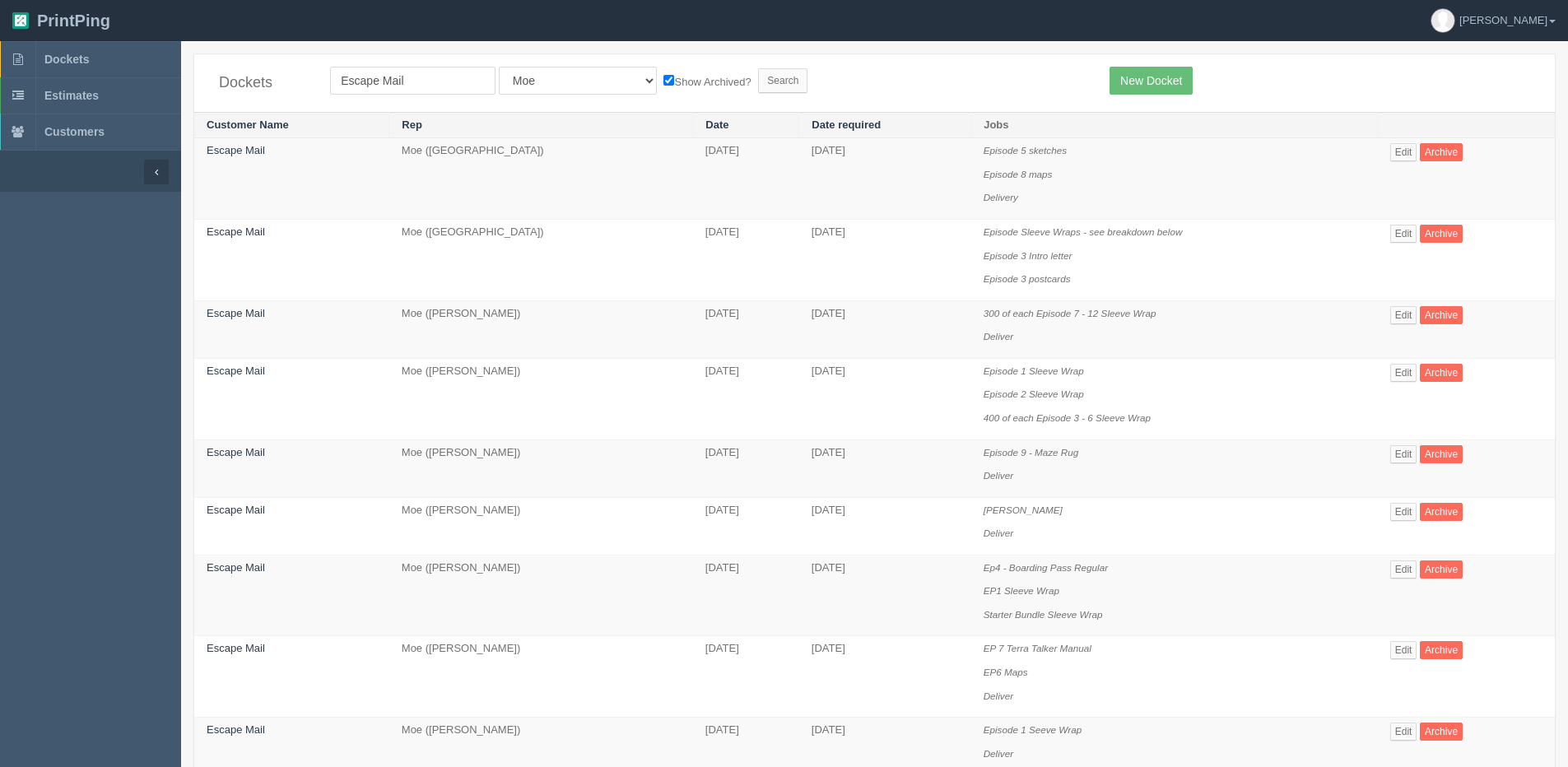
scroll to position [48, 0]
